Goal: Information Seeking & Learning: Check status

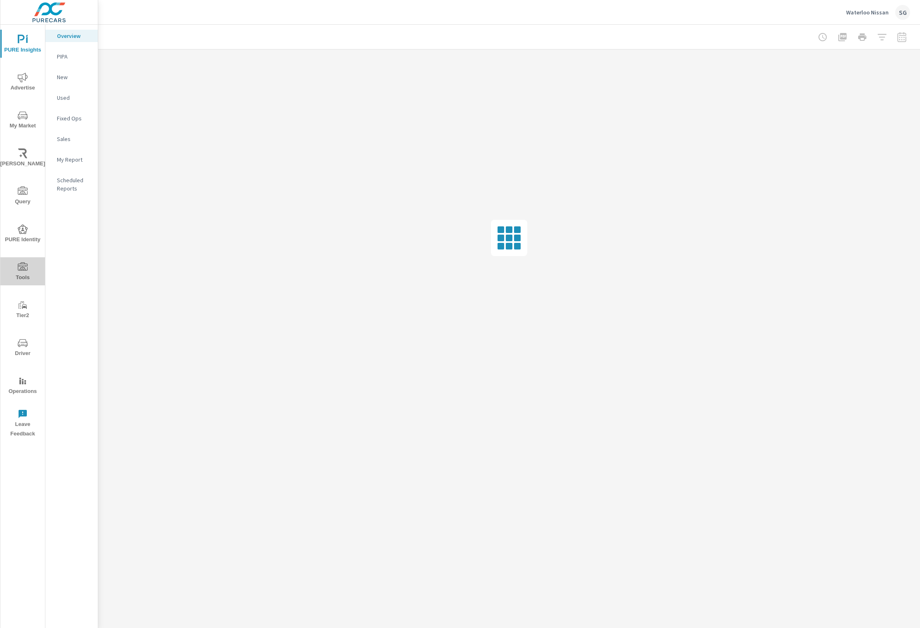
click at [25, 265] on icon "nav menu" at bounding box center [23, 266] width 10 height 8
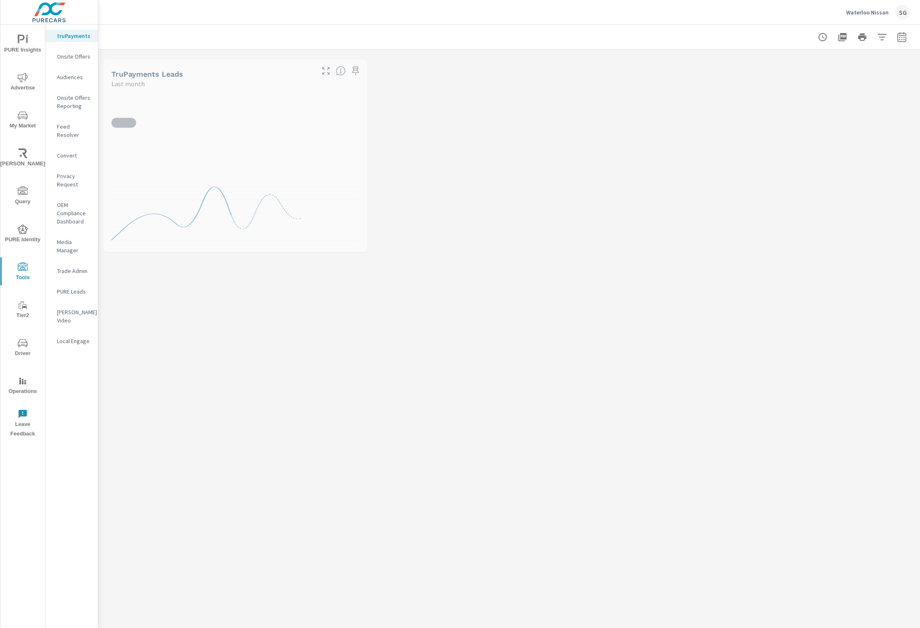
click at [81, 120] on nav "truPayments Onsite Offers Audiences Onsite Offers Reporting Feed Resolver Conve…" at bounding box center [71, 192] width 52 height 334
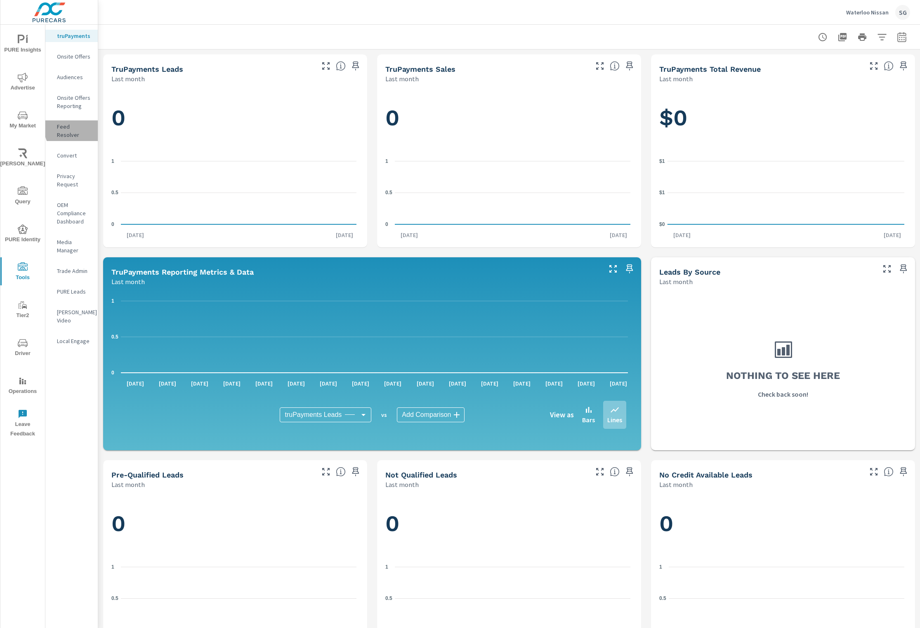
click at [79, 128] on p "Feed Resolver" at bounding box center [74, 131] width 34 height 17
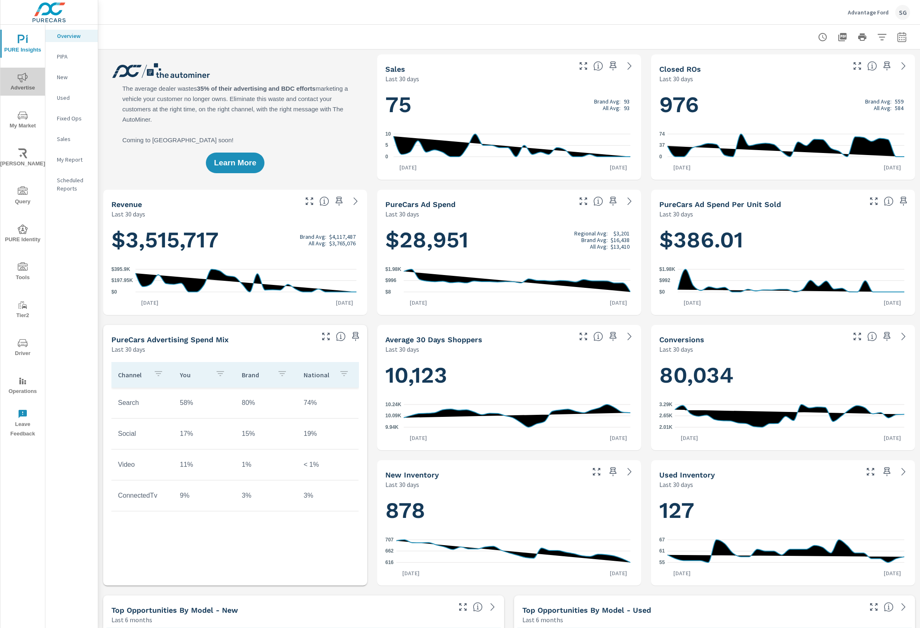
click at [30, 81] on span "Advertise" at bounding box center [23, 83] width 40 height 20
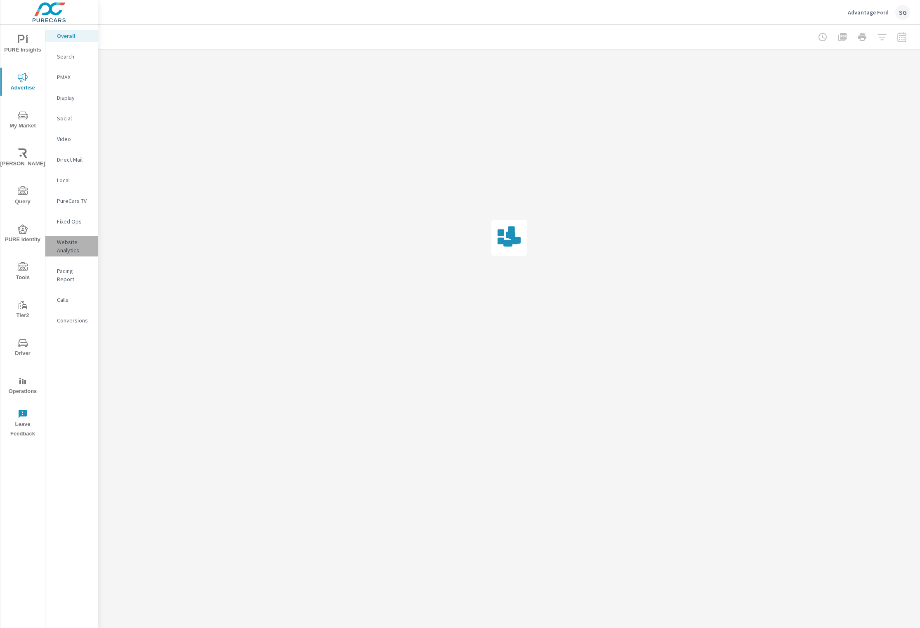
click at [66, 245] on p "Website Analytics" at bounding box center [74, 246] width 34 height 17
